Goal: Check status

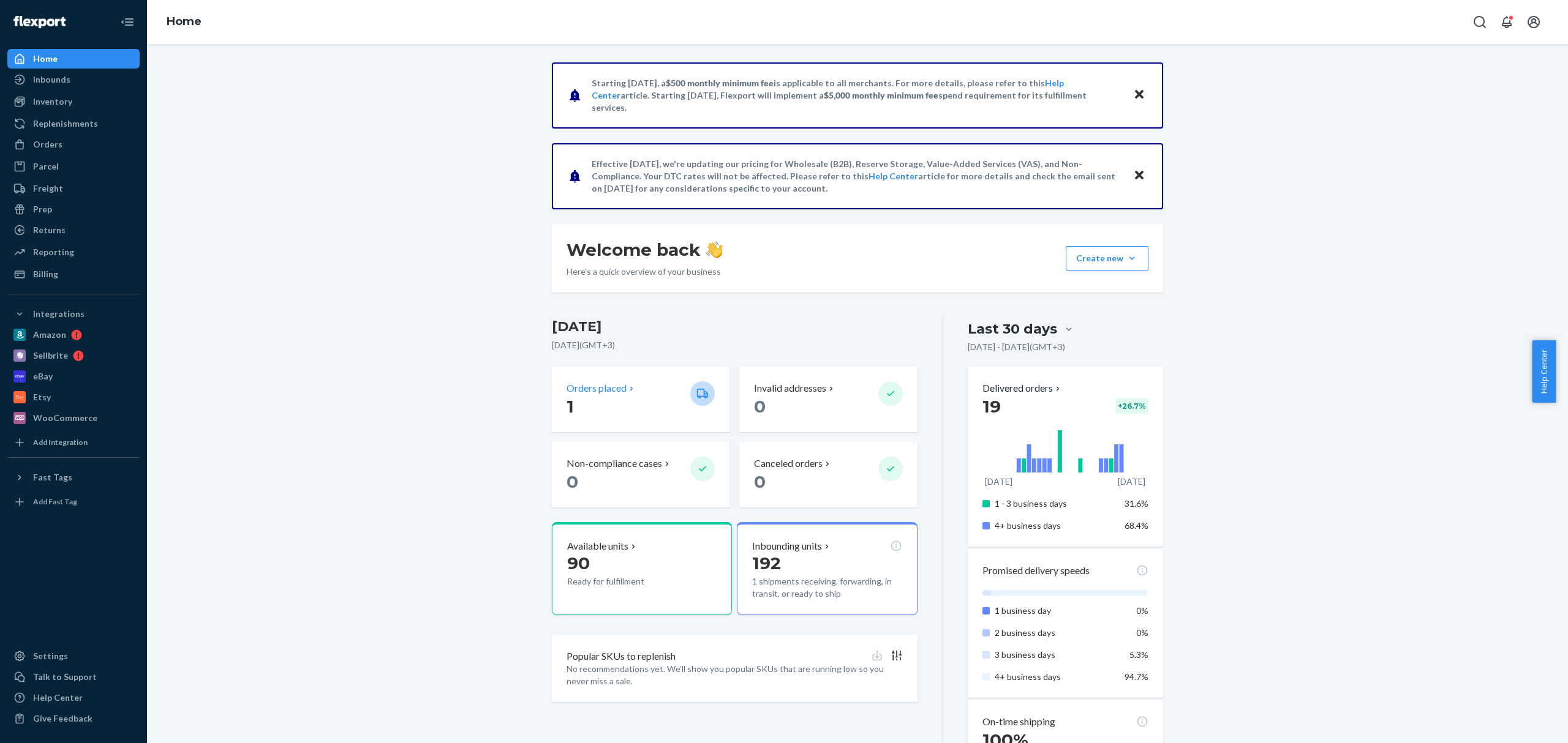
click at [598, 392] on p "Orders placed" at bounding box center [596, 388] width 60 height 14
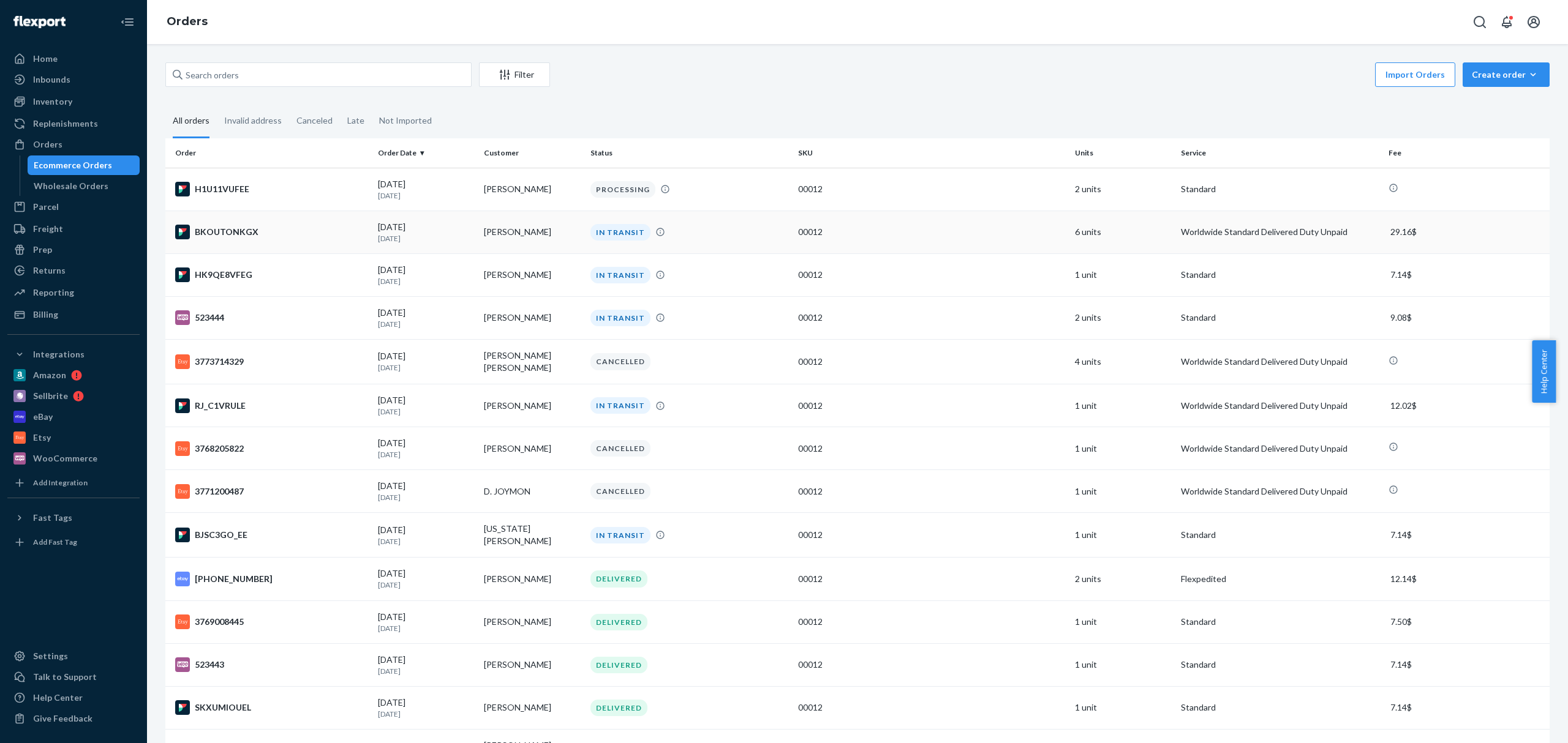
click at [487, 238] on td "[PERSON_NAME]" at bounding box center [532, 232] width 106 height 43
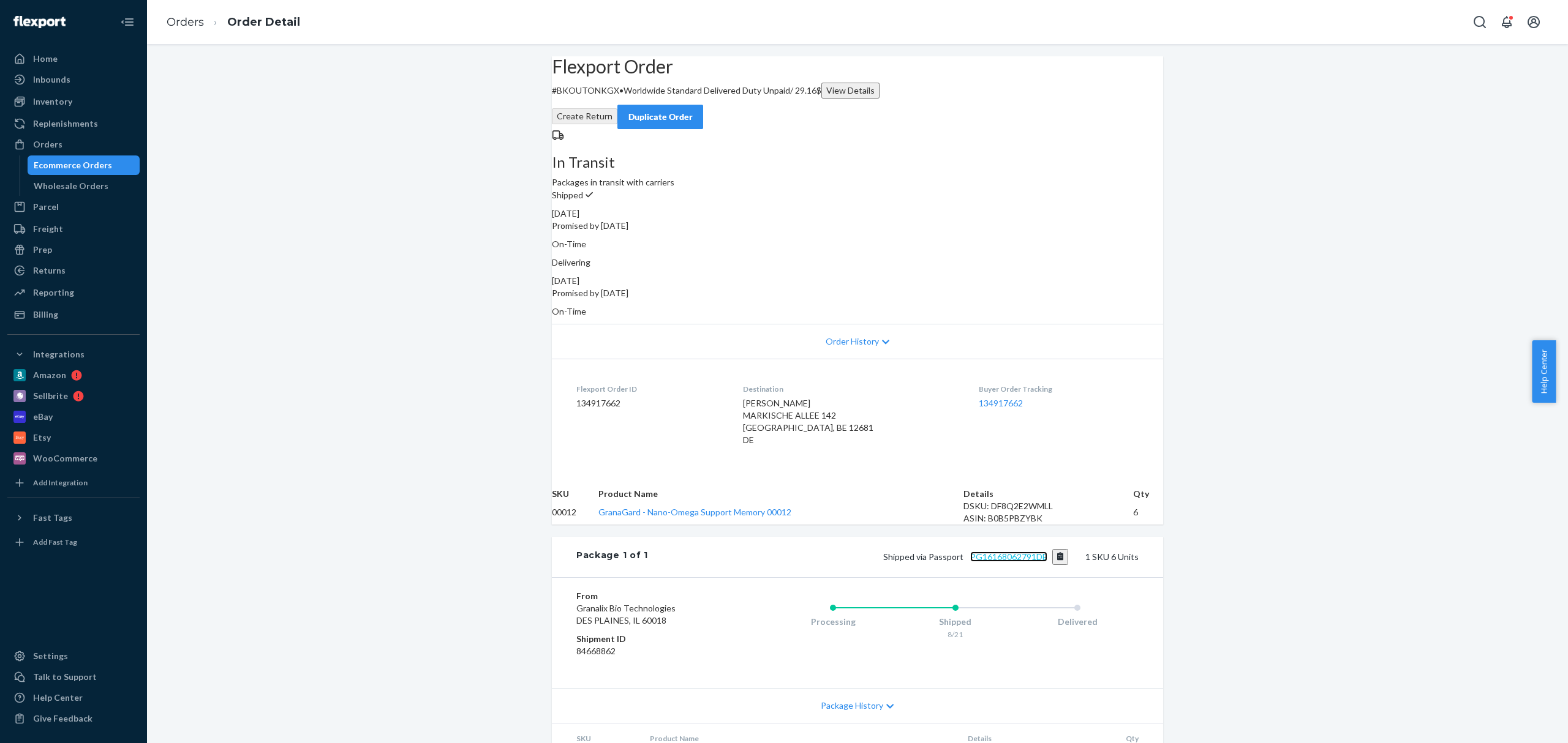
click at [1009, 562] on link "PG16168062791DE" at bounding box center [1008, 556] width 77 height 10
